Goal: Task Accomplishment & Management: Complete application form

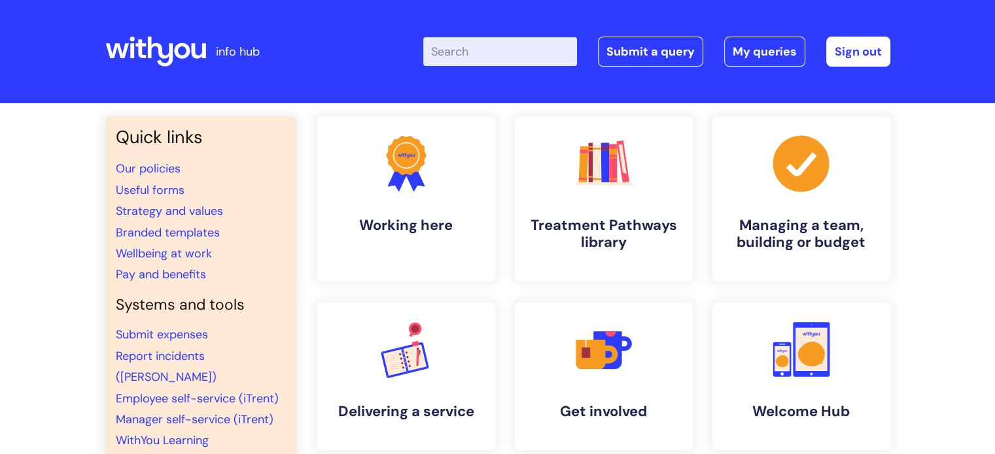
click at [471, 49] on input "Enter your search term here..." at bounding box center [500, 51] width 154 height 29
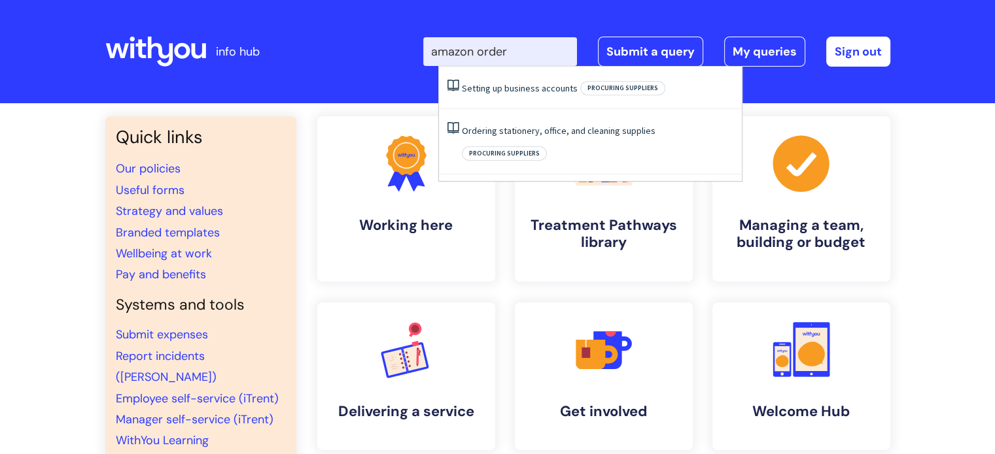
type input "amazon orders"
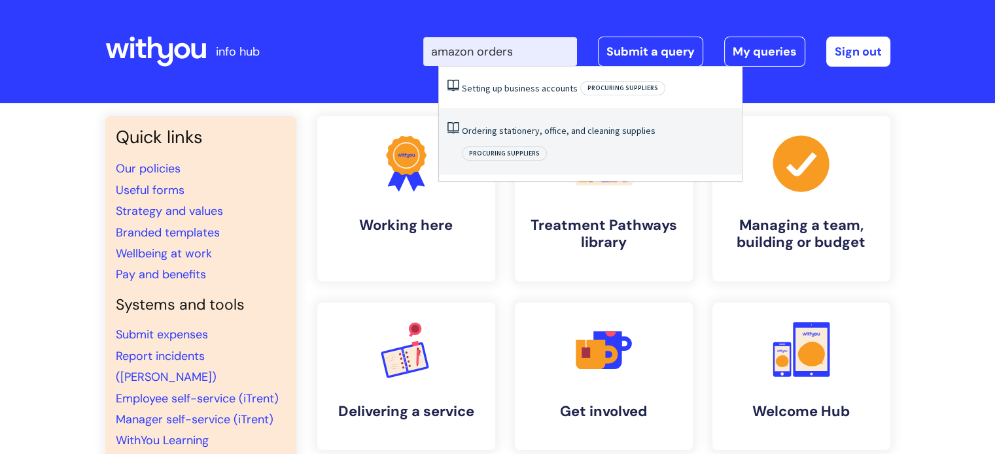
click at [551, 135] on link "Ordering stationery, office, and cleaning supplies" at bounding box center [559, 131] width 194 height 12
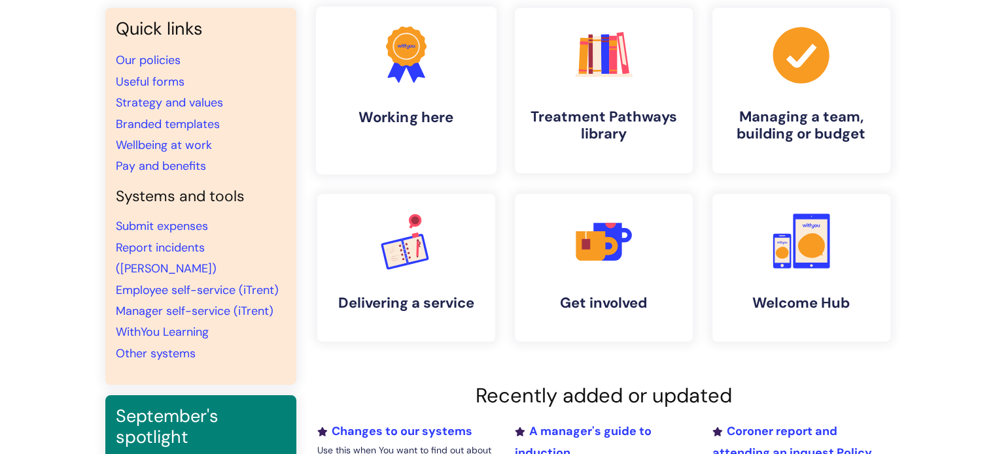
scroll to position [131, 0]
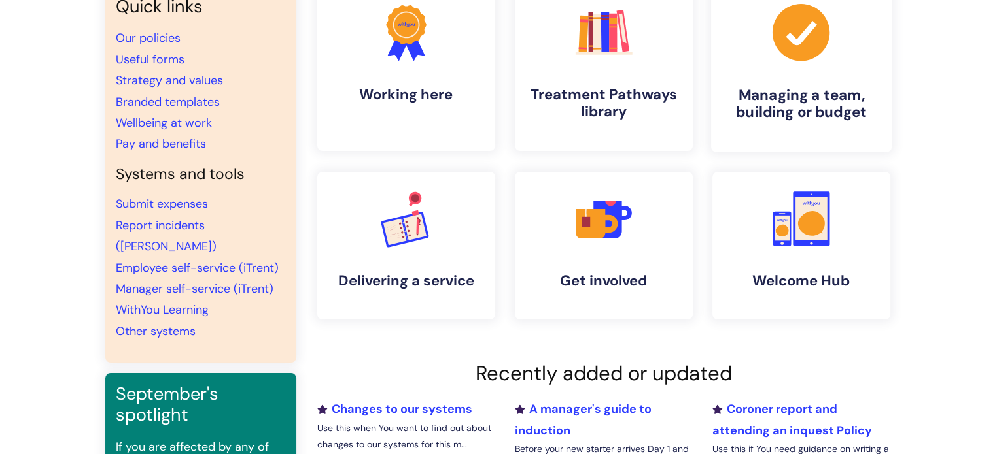
click at [808, 84] on link ".cls-1{fill:#a53144;stroke-width:0px;} Managing a team, building or budget" at bounding box center [800, 68] width 180 height 168
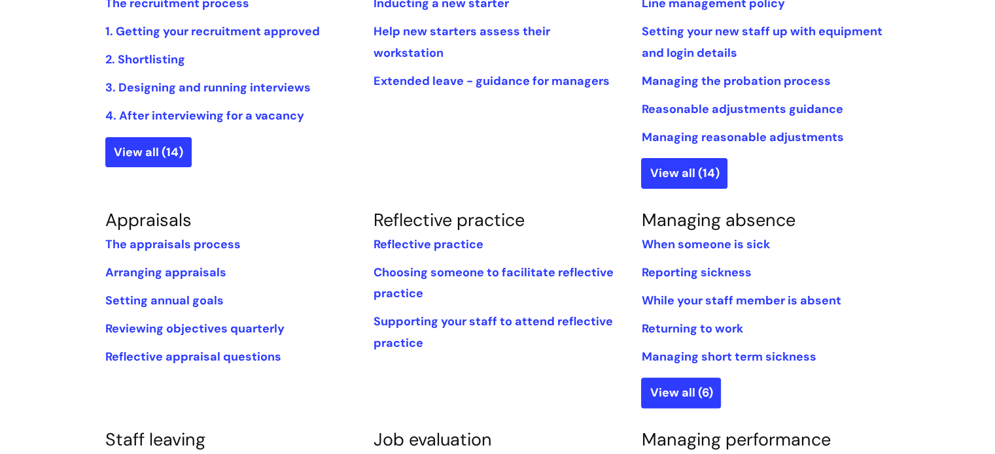
scroll to position [196, 0]
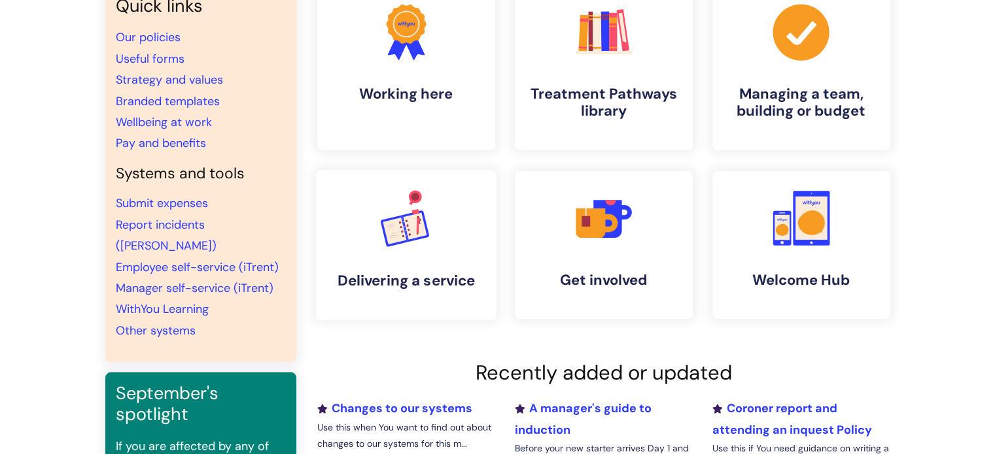
scroll to position [197, 0]
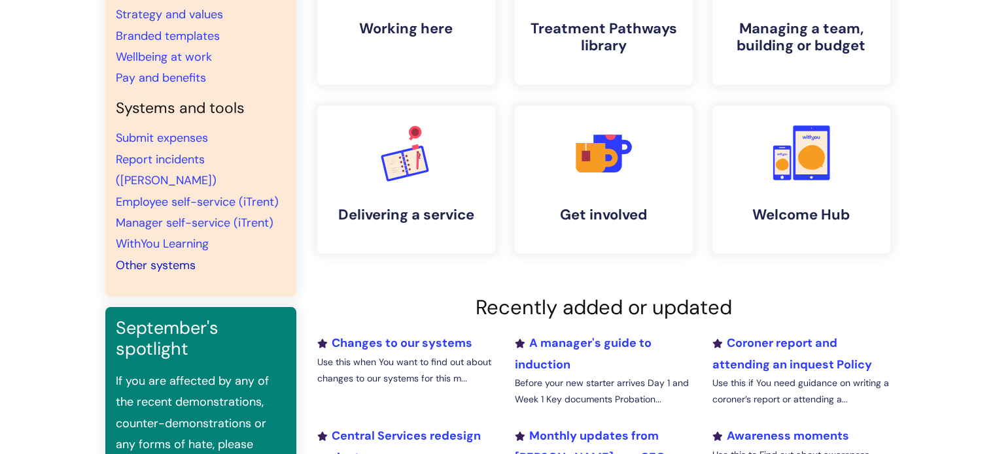
click at [143, 258] on link "Other systems" at bounding box center [156, 266] width 80 height 16
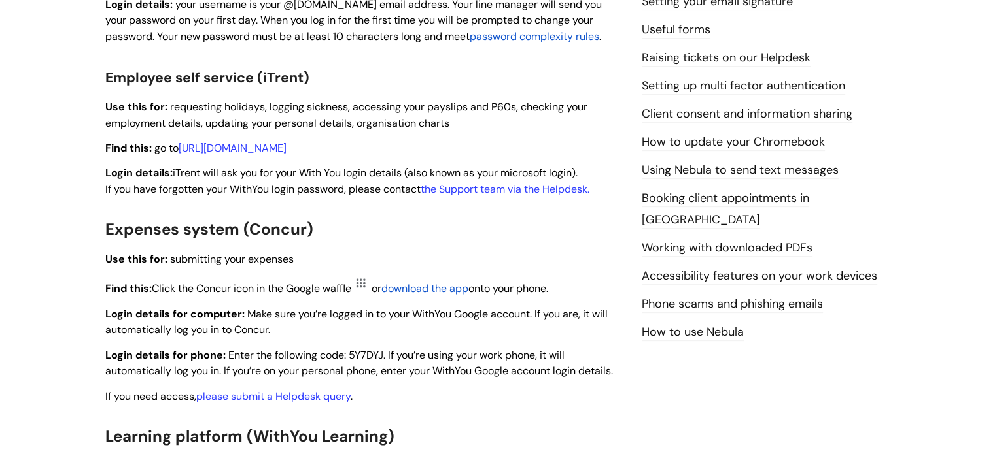
scroll to position [196, 0]
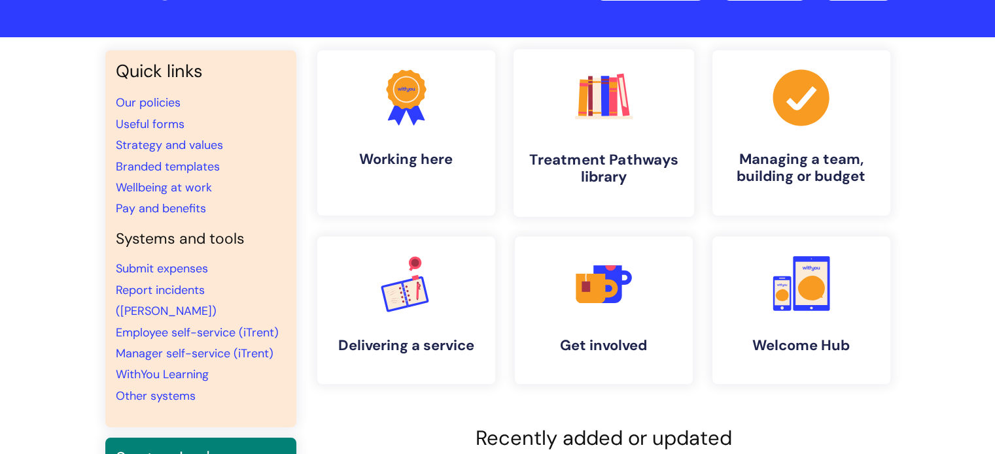
scroll to position [131, 0]
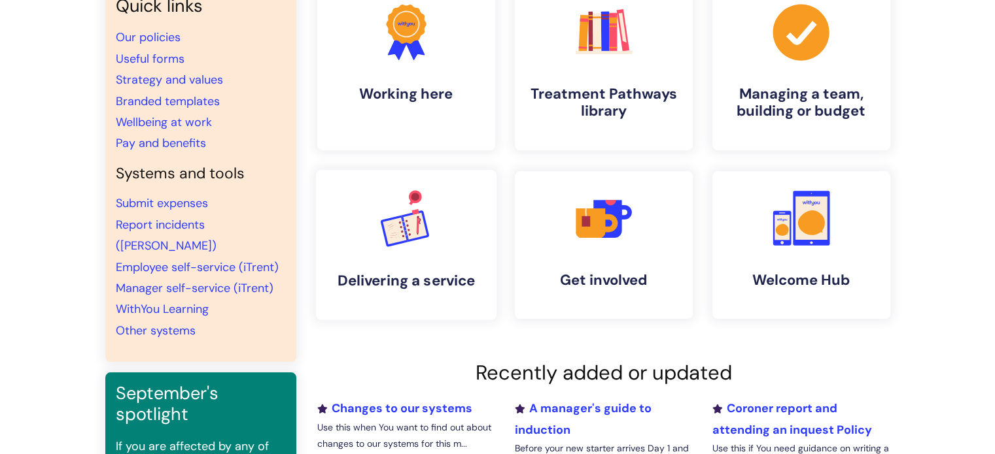
click at [413, 244] on icon ".cls-1{font-family:DMSans-Bold, 'DM Sans';font-size:43.1802px;font-weight:700;}…" at bounding box center [405, 218] width 65 height 65
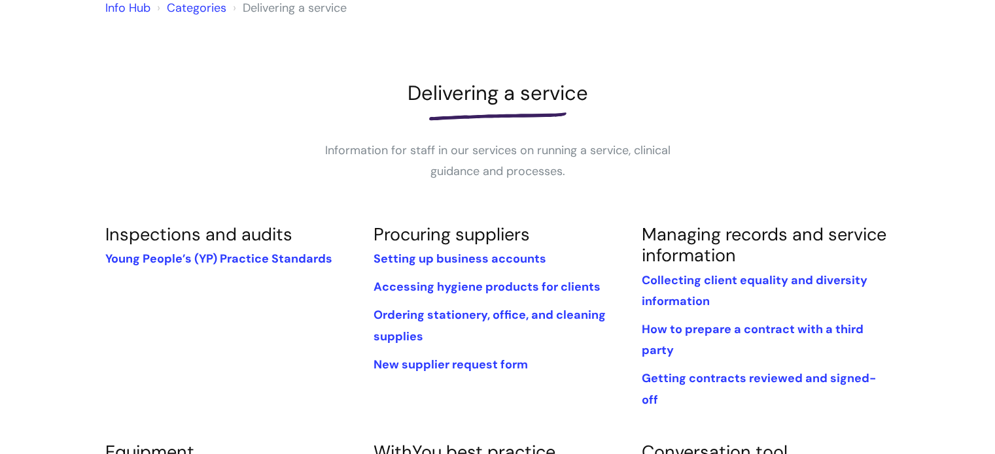
scroll to position [131, 0]
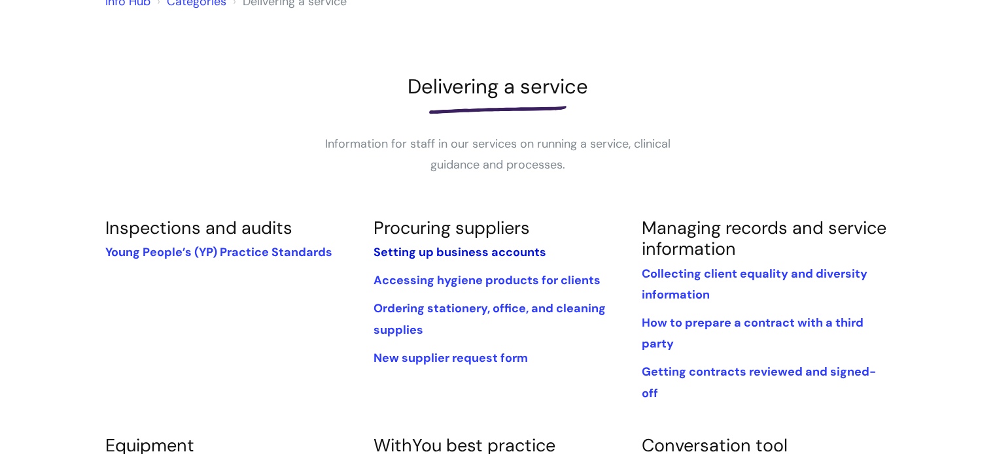
click at [447, 252] on link "Setting up business accounts" at bounding box center [459, 253] width 173 height 16
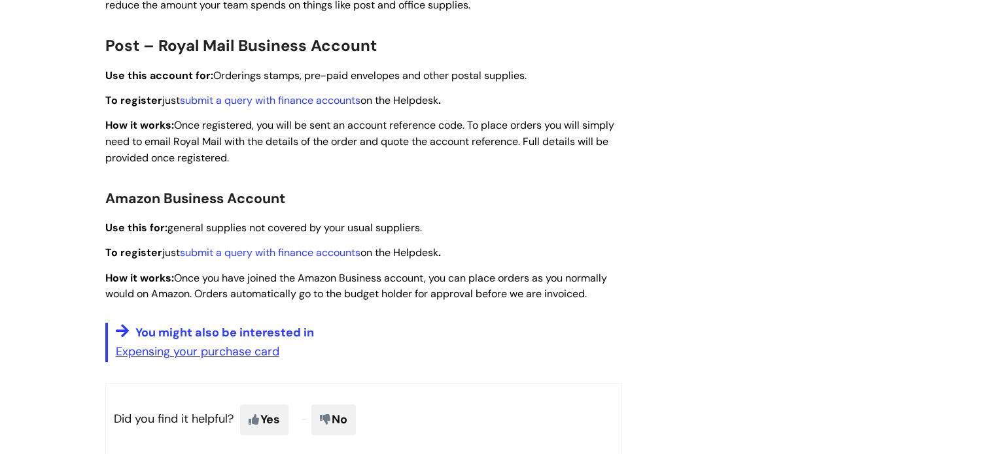
scroll to position [392, 0]
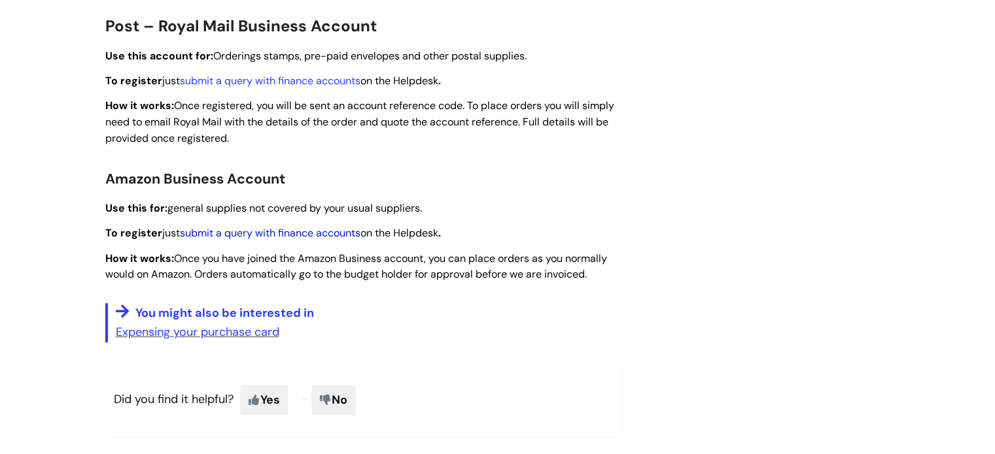
click at [269, 232] on link "submit a query with finance accounts" at bounding box center [270, 233] width 180 height 14
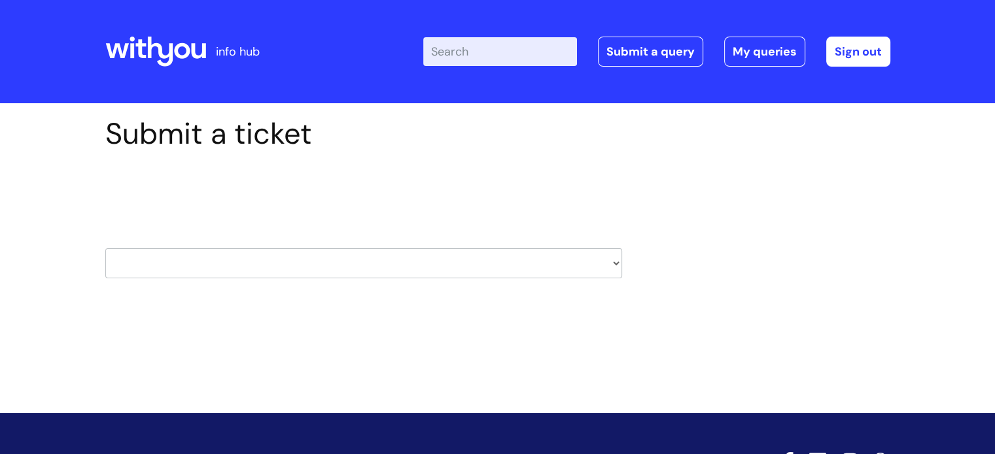
click at [213, 260] on select "HR / People IT and Support Clinical Drug Alerts Finance Accounts Data Support T…" at bounding box center [363, 263] width 517 height 30
select select "finance_accounts"
click at [105, 248] on select "HR / People IT and Support Clinical Drug Alerts Finance Accounts Data Support T…" at bounding box center [363, 263] width 517 height 30
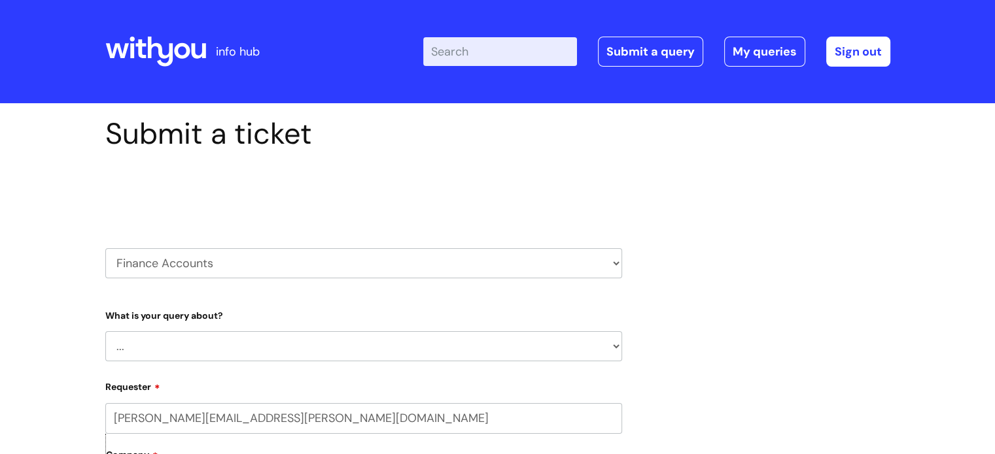
click at [611, 349] on select "... Finance Systems Finance Requests (inc. Expenses) Invoices Research" at bounding box center [363, 347] width 517 height 30
select select "Invoices"
click at [105, 332] on select "... Finance Systems Finance Requests (inc. Expenses) Invoices Research" at bounding box center [363, 347] width 517 height 30
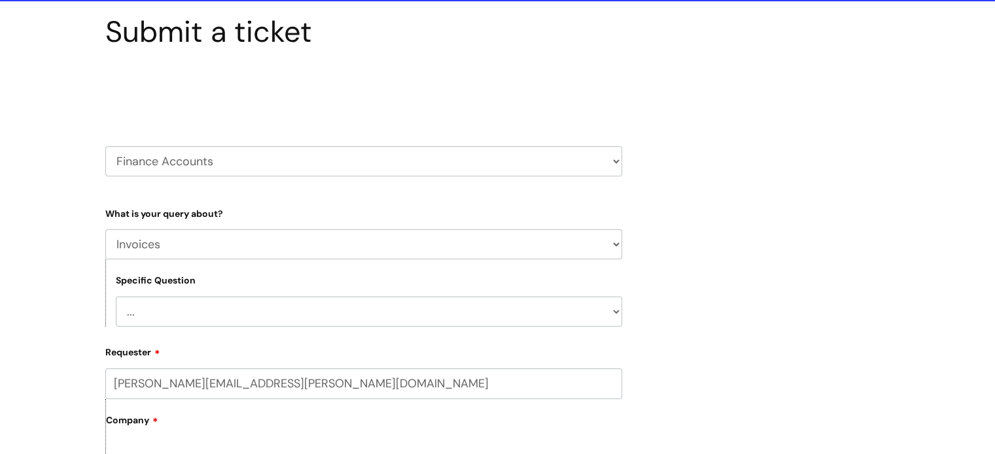
scroll to position [131, 0]
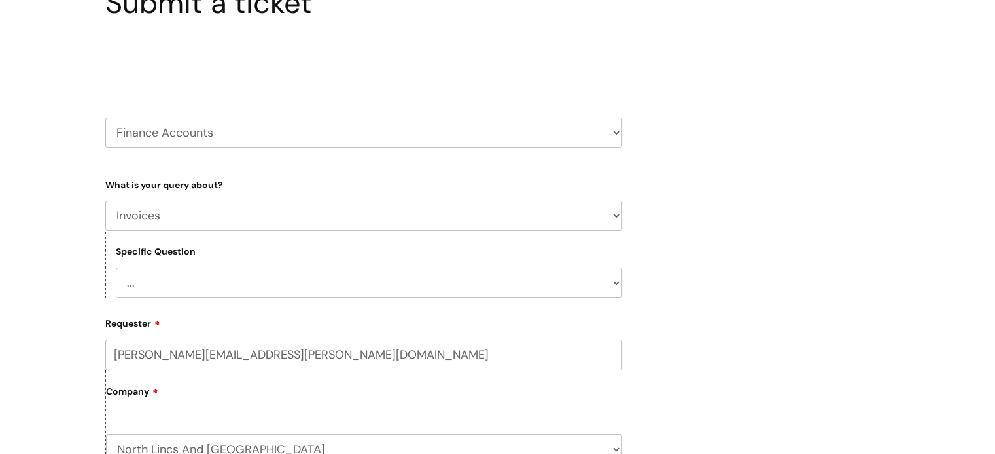
click at [614, 282] on select "... Customer Invoice Supplier Invoices" at bounding box center [369, 283] width 506 height 30
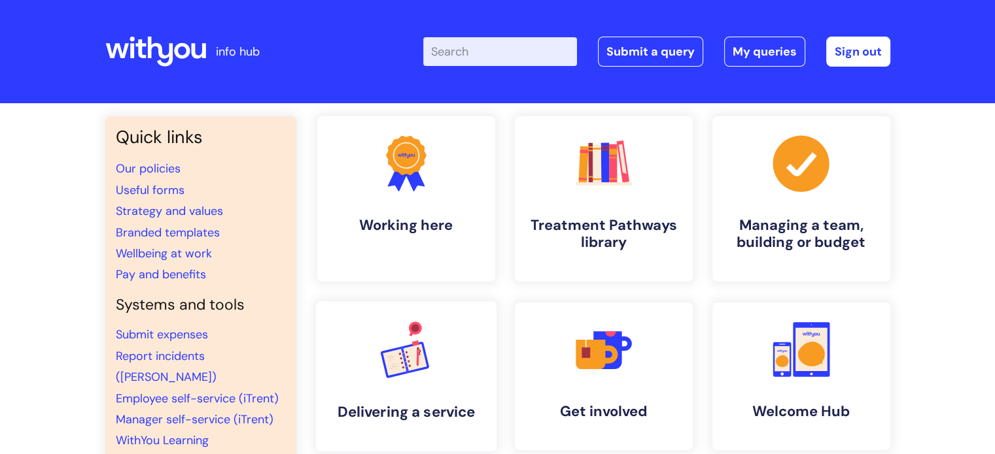
click at [394, 368] on rect at bounding box center [395, 362] width 24 height 27
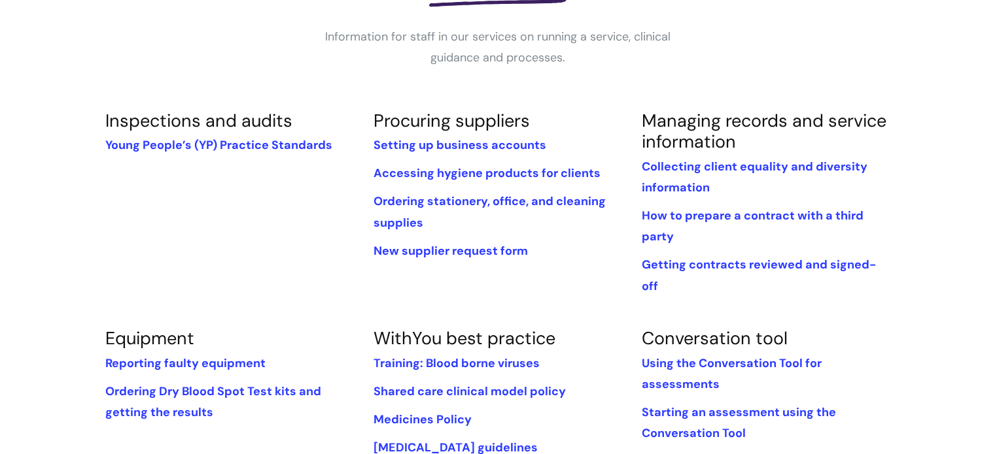
scroll to position [262, 0]
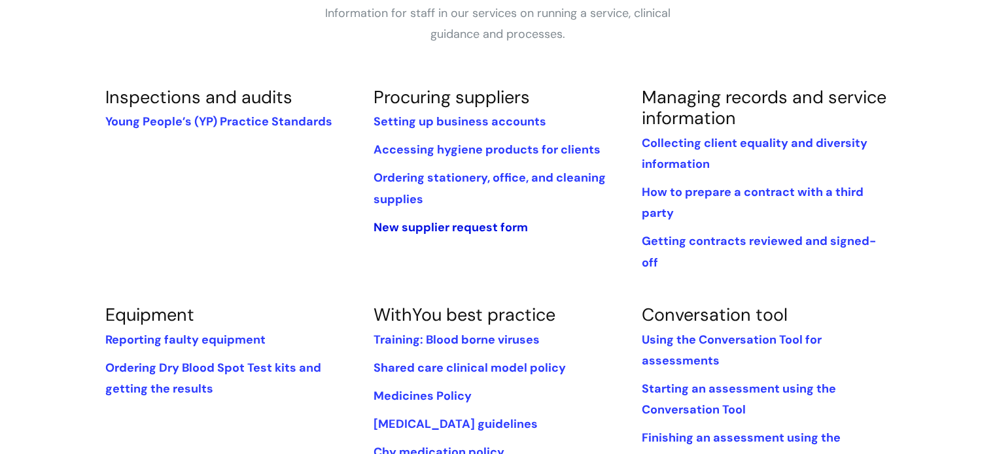
click at [447, 226] on link "New supplier request form" at bounding box center [450, 228] width 154 height 16
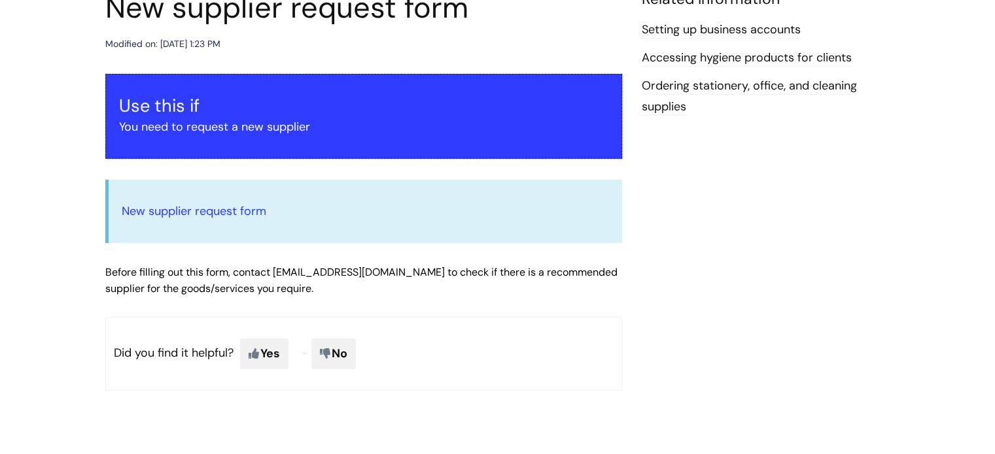
scroll to position [196, 0]
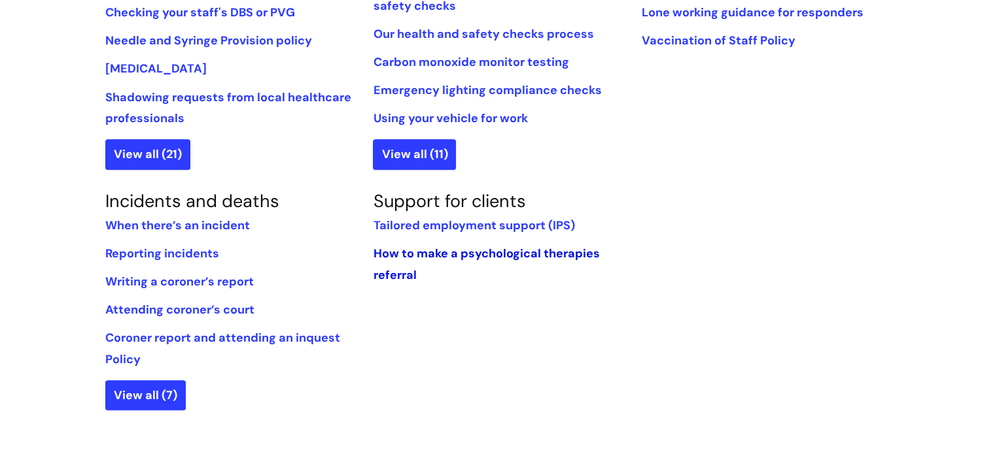
scroll to position [1046, 0]
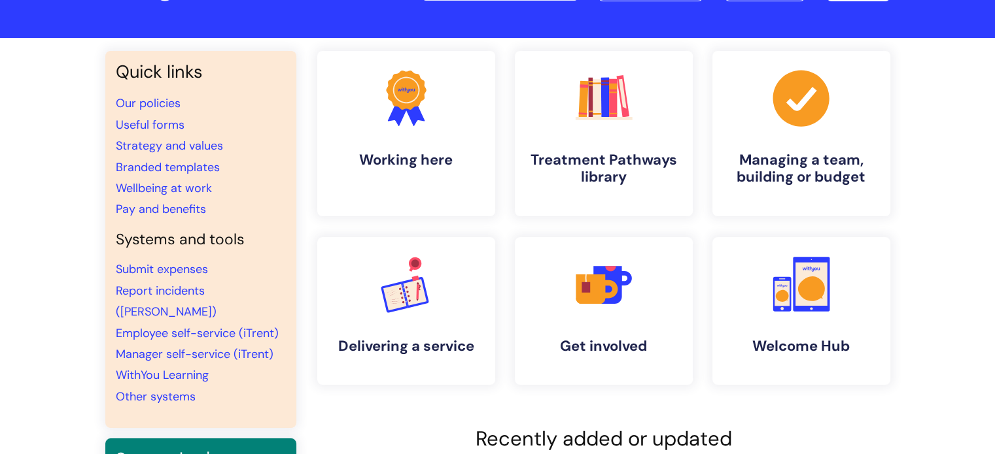
scroll to position [131, 0]
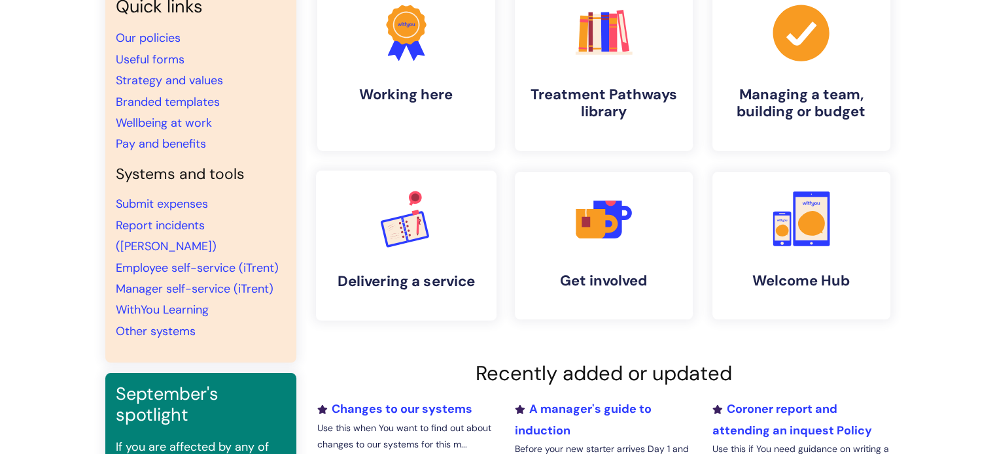
click at [400, 237] on rect at bounding box center [395, 231] width 24 height 27
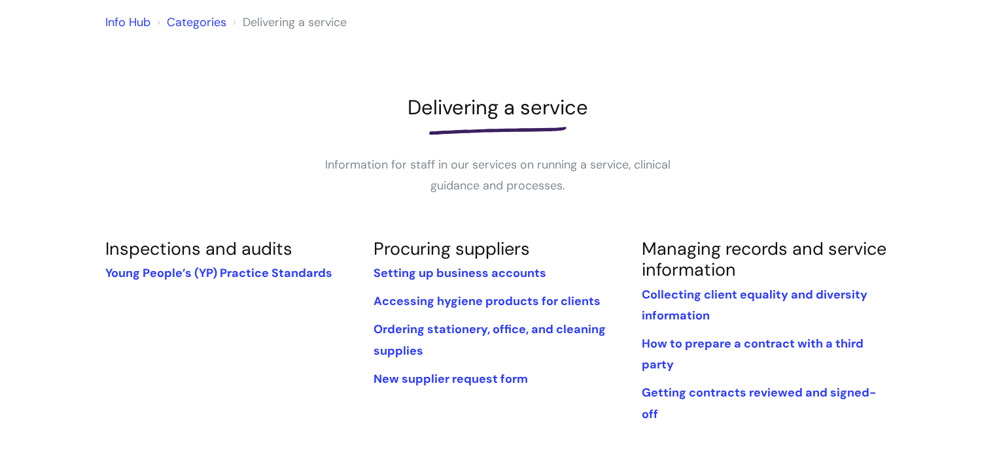
scroll to position [131, 0]
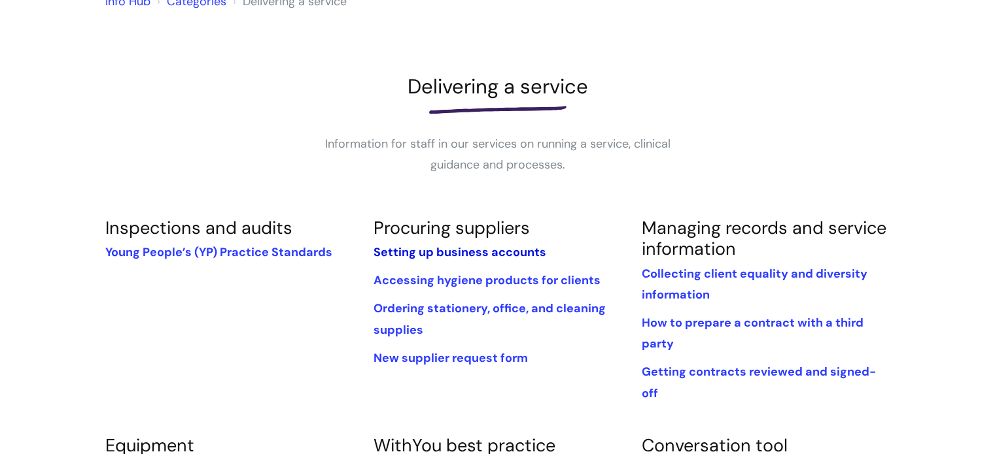
click at [450, 247] on link "Setting up business accounts" at bounding box center [459, 253] width 173 height 16
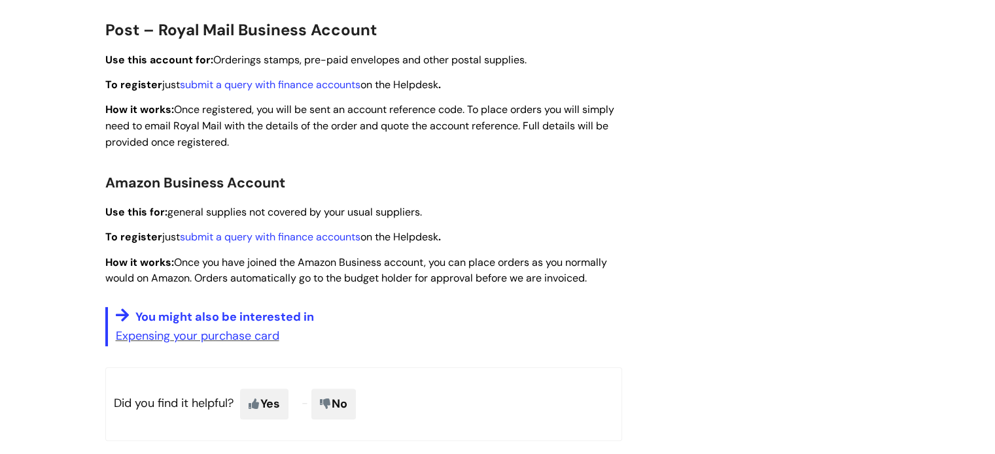
scroll to position [392, 0]
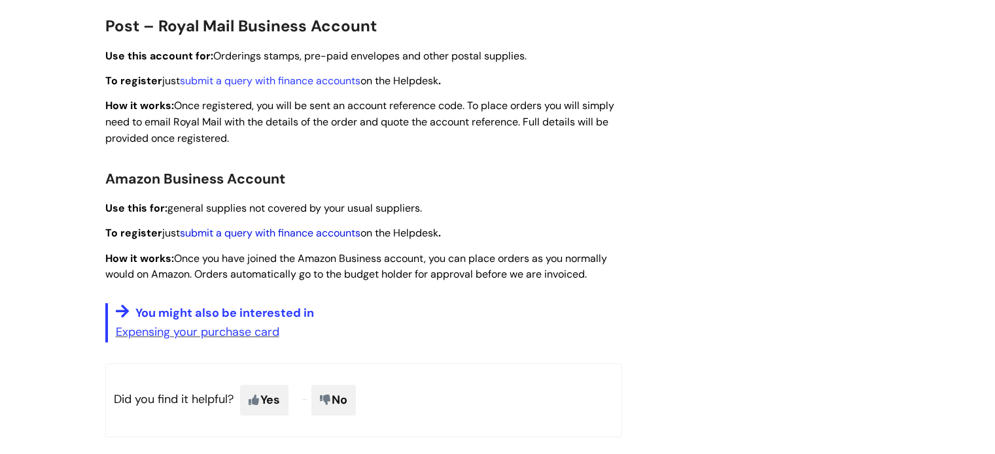
click at [269, 235] on link "submit a query with finance accounts" at bounding box center [270, 233] width 180 height 14
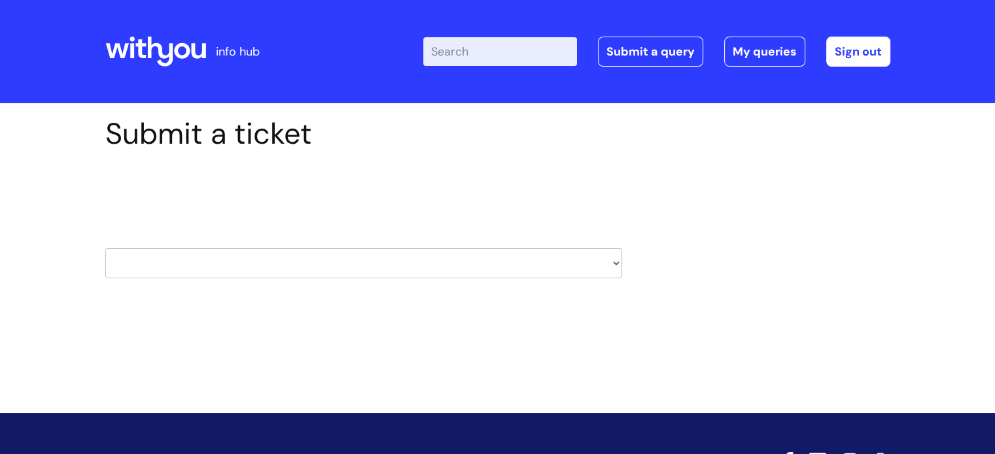
click at [615, 266] on select "HR / People IT and Support Clinical Drug Alerts Finance Accounts Data Support T…" at bounding box center [363, 263] width 517 height 30
select select "finance_accounts"
click at [105, 248] on select "HR / People IT and Support Clinical Drug Alerts Finance Accounts Data Support T…" at bounding box center [363, 263] width 517 height 30
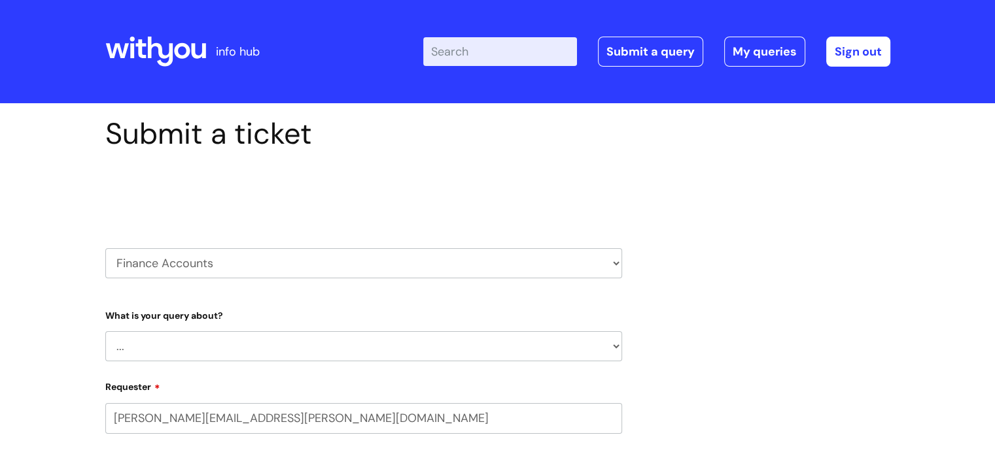
select select "80004418362"
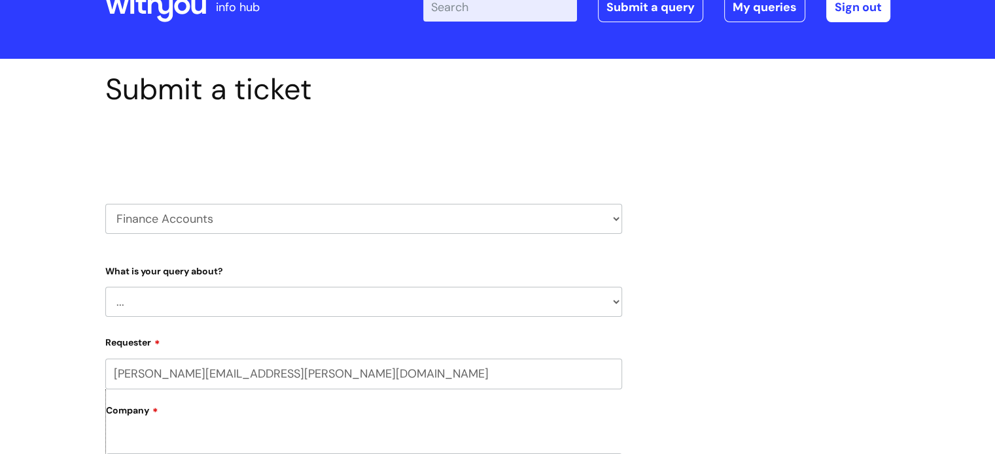
scroll to position [65, 0]
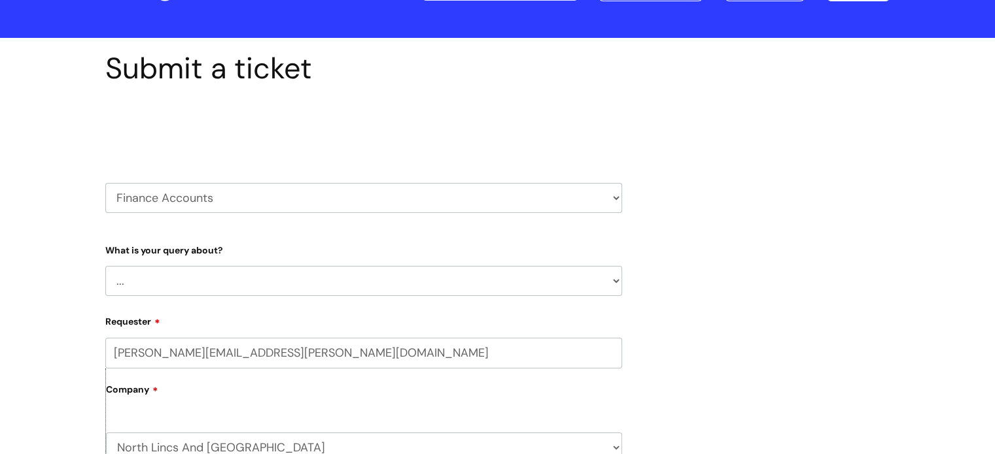
click at [612, 280] on select "... Finance Systems Finance Requests (inc. Expenses) Invoices Research" at bounding box center [363, 281] width 517 height 30
click at [105, 266] on select "... Finance Systems Finance Requests (inc. Expenses) Invoices Research" at bounding box center [363, 281] width 517 height 30
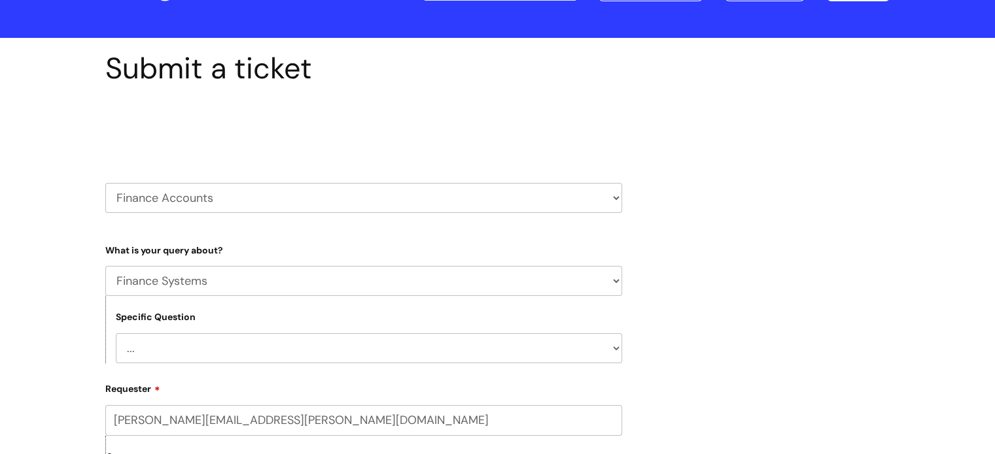
click at [613, 347] on select "... Concur + Basware Exchequer" at bounding box center [369, 348] width 506 height 30
click at [611, 281] on select "... Finance Systems Finance Requests (inc. Expenses) Invoices Research" at bounding box center [363, 281] width 517 height 30
select select "Invoices"
click at [105, 266] on select "... Finance Systems Finance Requests (inc. Expenses) Invoices Research" at bounding box center [363, 281] width 517 height 30
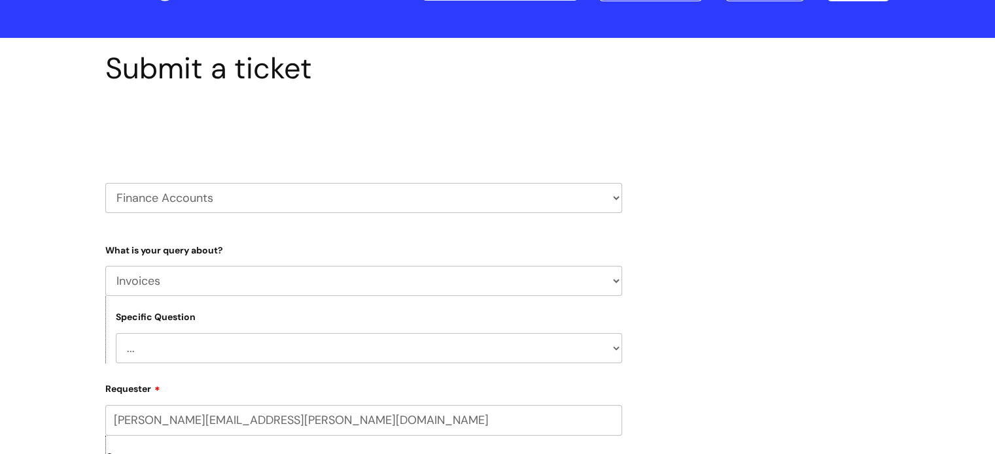
click at [616, 347] on select "... Customer Invoice Supplier Invoices" at bounding box center [369, 348] width 506 height 30
select select "Supplier Invoices"
click at [116, 333] on select "... Customer Invoice Supplier Invoices" at bounding box center [369, 348] width 506 height 30
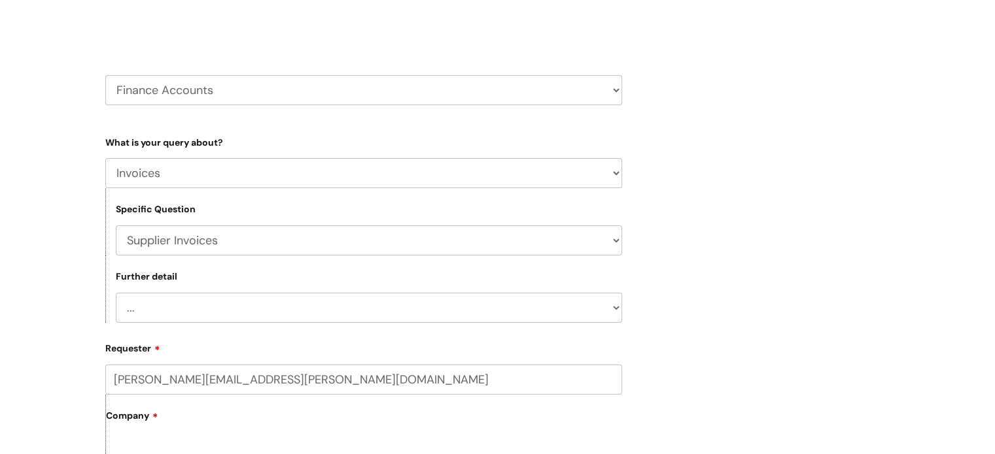
scroll to position [196, 0]
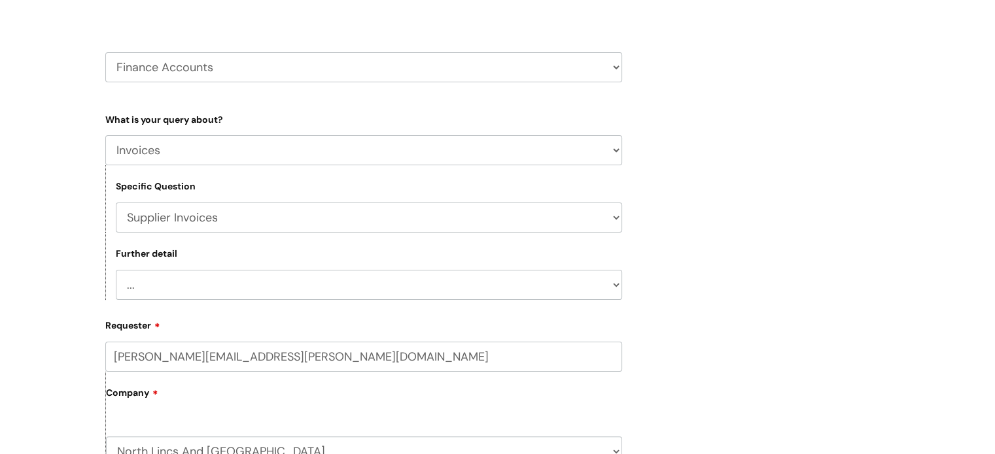
click at [616, 283] on select "... Invoices to add to Basware Payment Dates Remittance advice requests Urgent …" at bounding box center [369, 285] width 506 height 30
click at [613, 285] on select "... Invoices to add to Basware Payment Dates Remittance advice requests Urgent …" at bounding box center [369, 285] width 506 height 30
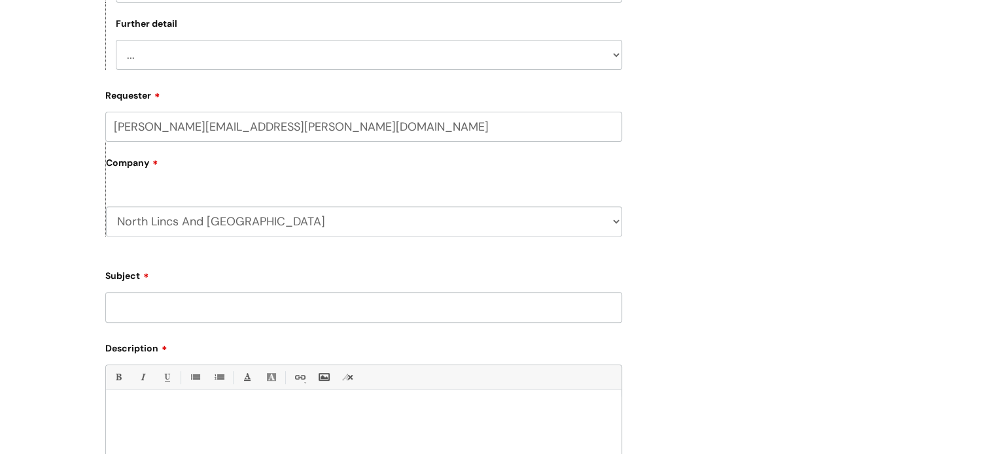
scroll to position [458, 0]
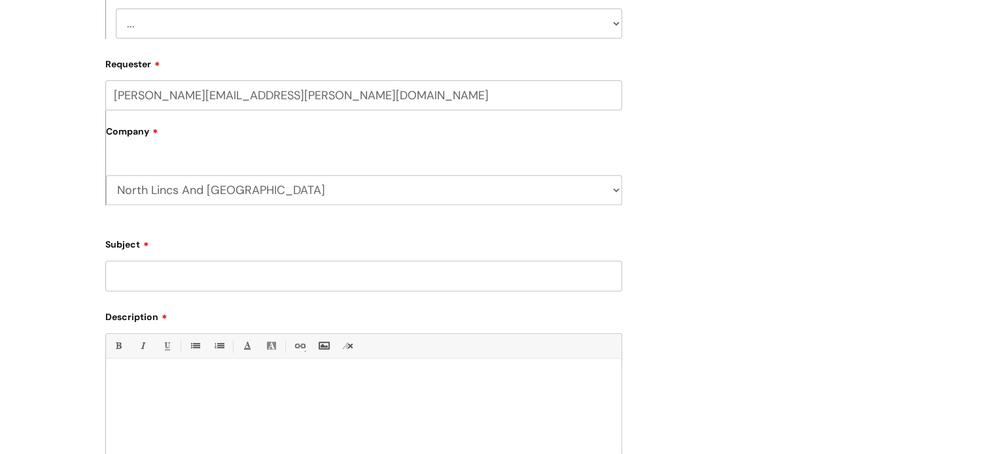
click at [163, 279] on input "Subject" at bounding box center [363, 276] width 517 height 30
type input "amazon account"
click at [120, 371] on div at bounding box center [363, 411] width 515 height 90
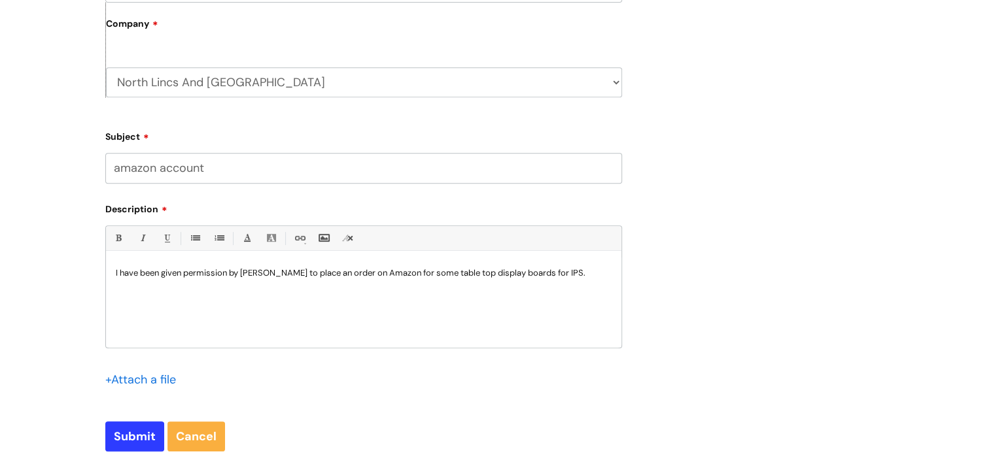
scroll to position [588, 0]
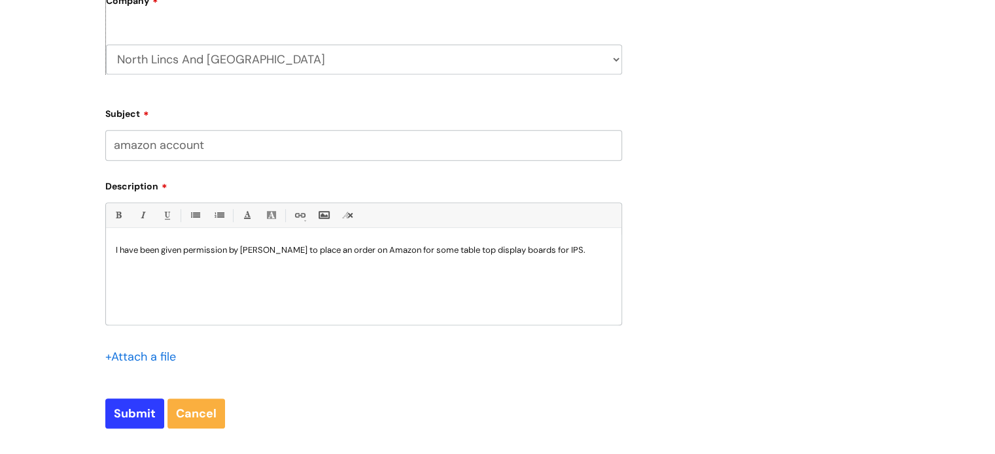
click at [148, 271] on div "I have been given permission by [PERSON_NAME] to place an order on Amazon for s…" at bounding box center [363, 280] width 515 height 90
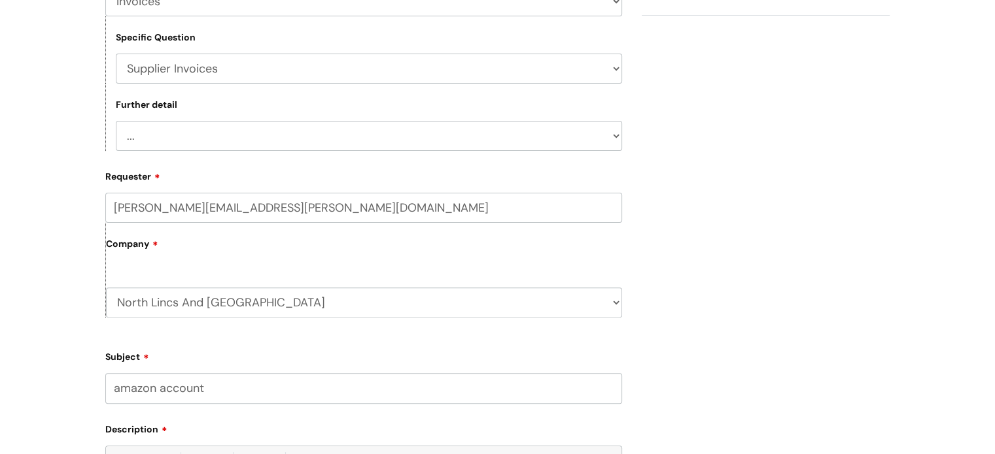
scroll to position [327, 0]
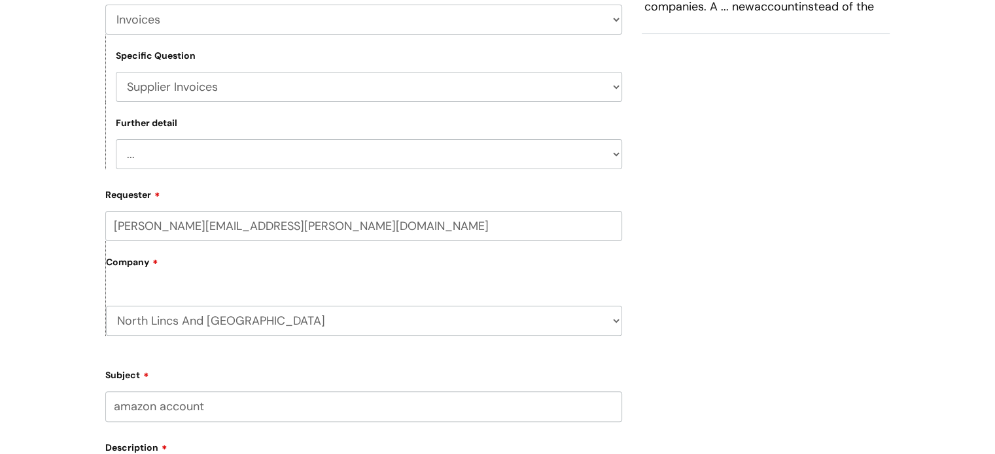
click at [614, 150] on select "... Invoices to add to Basware Payment Dates Remittance advice requests Urgent …" at bounding box center [369, 154] width 506 height 30
click at [143, 151] on select "... Invoices to add to Basware Payment Dates Remittance advice requests Urgent …" at bounding box center [369, 154] width 506 height 30
click at [130, 152] on select "... Invoices to add to Basware Payment Dates Remittance advice requests Urgent …" at bounding box center [369, 154] width 506 height 30
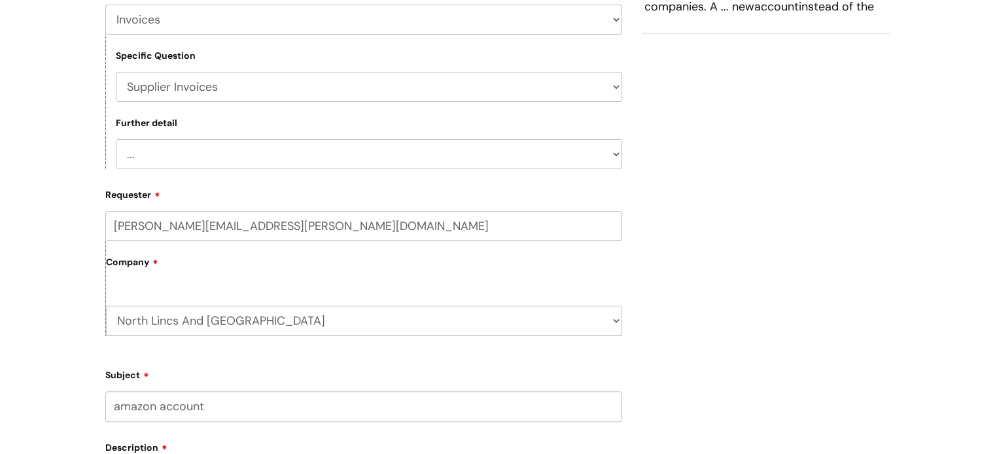
click at [130, 152] on select "... Invoices to add to Basware Payment Dates Remittance advice requests Urgent …" at bounding box center [369, 154] width 506 height 30
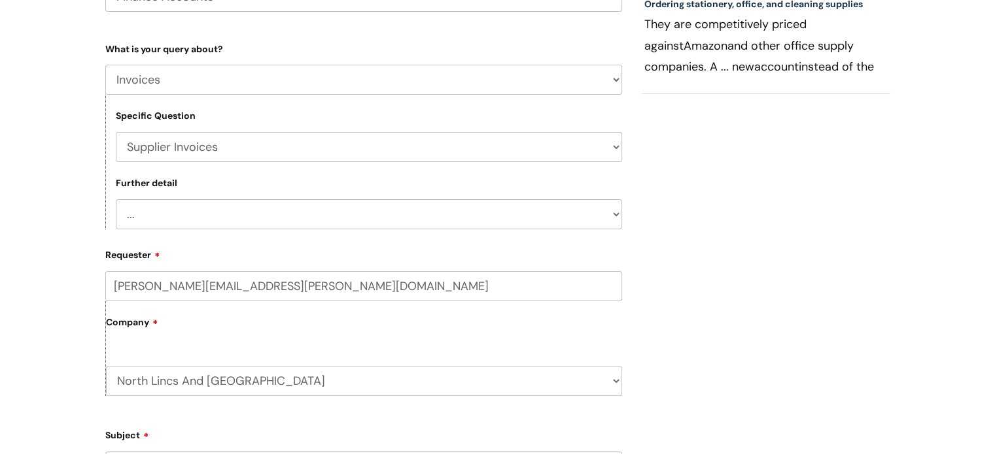
scroll to position [196, 0]
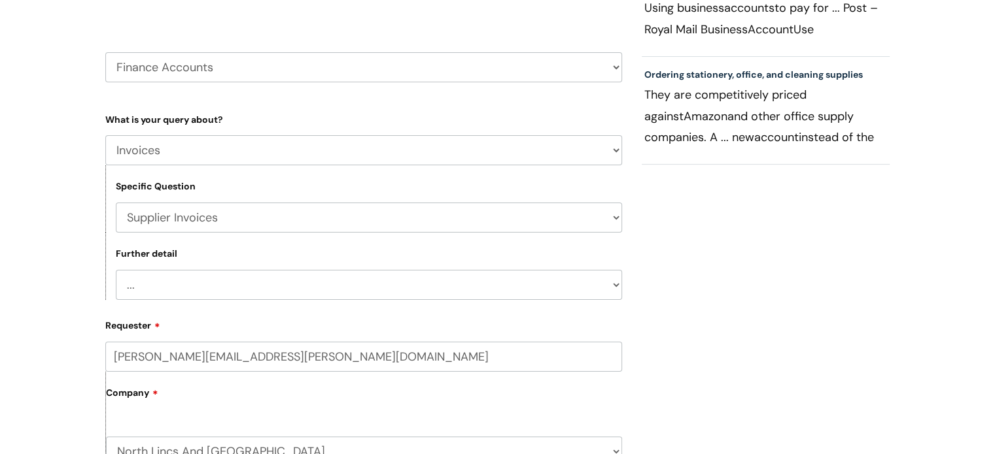
click at [613, 215] on select "... Customer Invoice Supplier Invoices" at bounding box center [369, 218] width 506 height 30
select select "Customer Invoice"
click at [116, 203] on select "... Customer Invoice Supplier Invoices" at bounding box center [369, 218] width 506 height 30
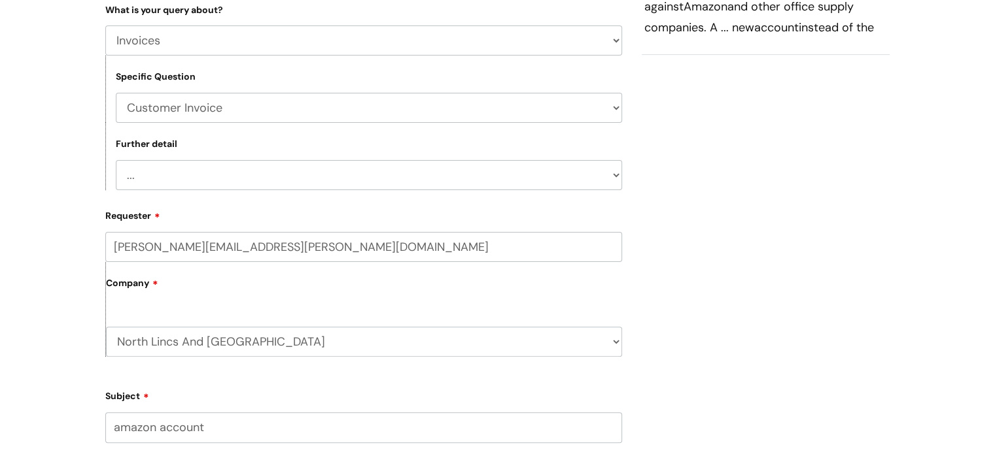
scroll to position [327, 0]
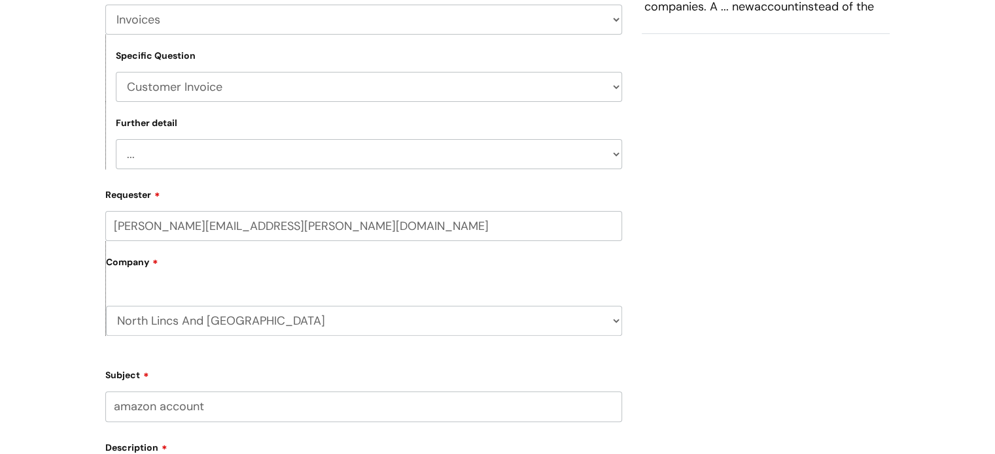
click at [613, 152] on select "... Payment Dates Remittance advice requests Urgent payment processing Invoices…" at bounding box center [369, 154] width 506 height 30
select select "Remittance advice requests"
click at [116, 139] on select "... Payment Dates Remittance advice requests Urgent payment processing Invoices…" at bounding box center [369, 154] width 506 height 30
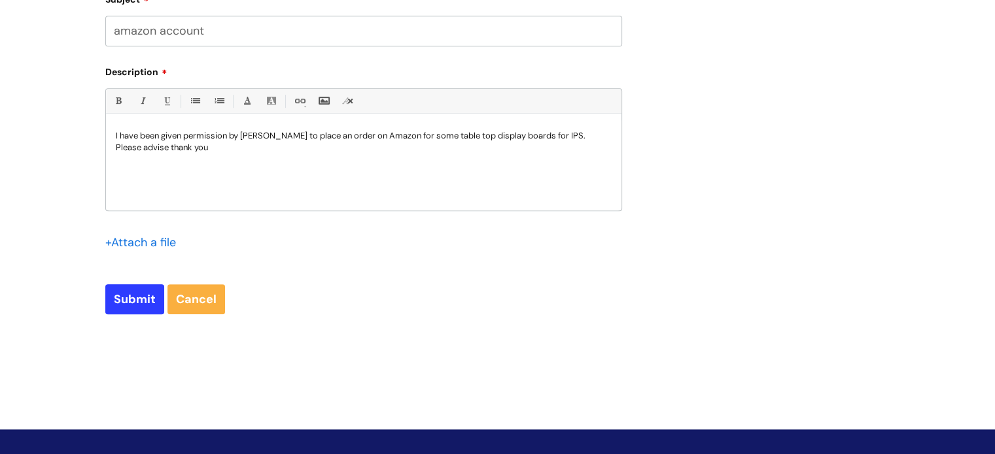
scroll to position [719, 0]
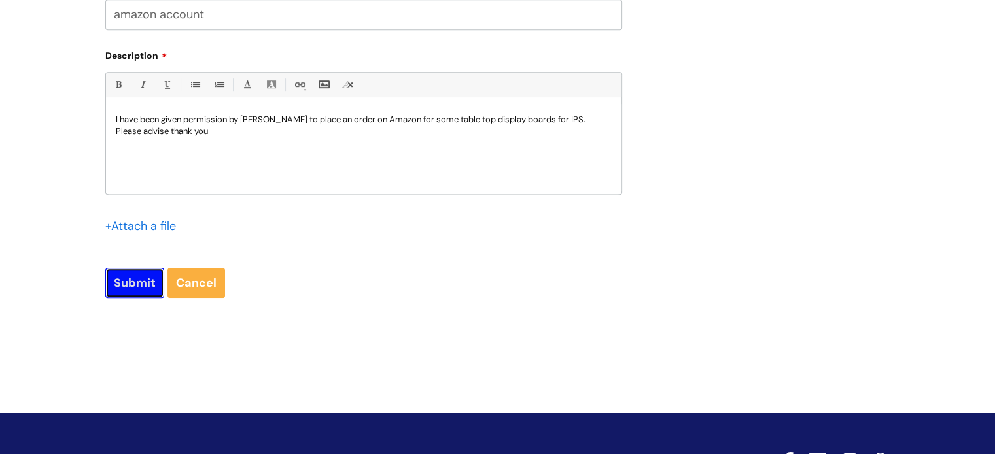
click at [128, 283] on input "Submit" at bounding box center [134, 283] width 59 height 30
type input "Please Wait..."
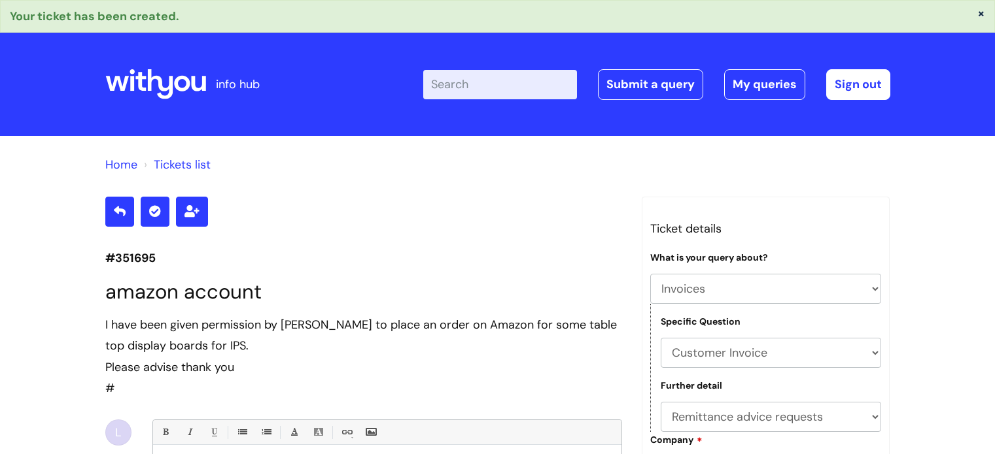
select select "Invoices"
select select "Customer Invoice"
select select "Remittance advice requests"
